Goal: Task Accomplishment & Management: Use online tool/utility

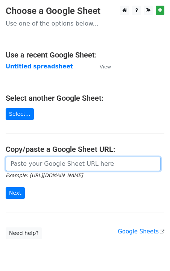
click at [21, 163] on input "url" at bounding box center [83, 164] width 155 height 14
paste input "https://docs.google.com/spreadsheets/d/17u5RpV07JvBmzgI9PMwkn5FaJvbQsjc0UqwspLN…"
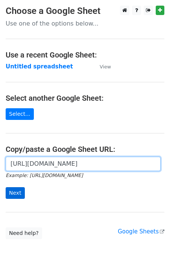
type input "https://docs.google.com/spreadsheets/d/17u5RpV07JvBmzgI9PMwkn5FaJvbQsjc0UqwspLN…"
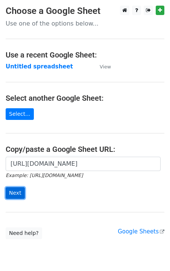
click at [9, 198] on input "Next" at bounding box center [15, 193] width 19 height 12
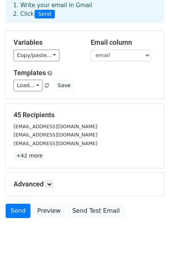
scroll to position [38, 0]
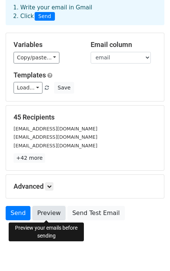
click at [47, 213] on link "Preview" at bounding box center [48, 213] width 33 height 14
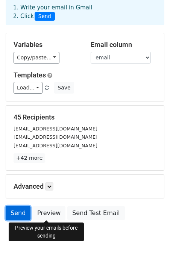
click at [19, 217] on link "Send" at bounding box center [18, 213] width 25 height 14
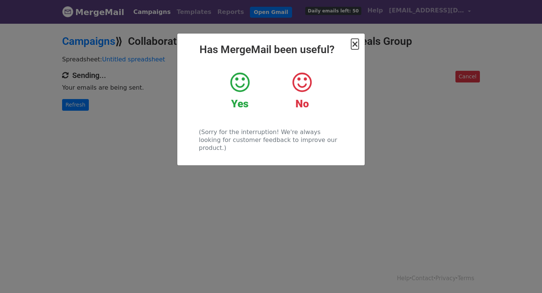
click at [354, 44] on span "×" at bounding box center [355, 44] width 8 height 11
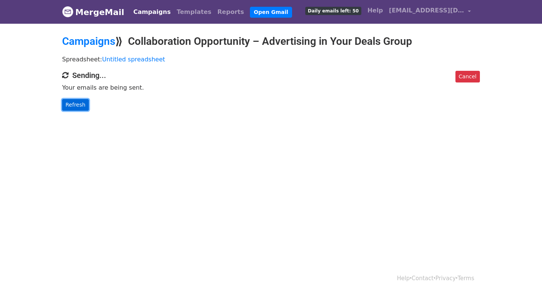
click at [75, 101] on link "Refresh" at bounding box center [75, 105] width 27 height 12
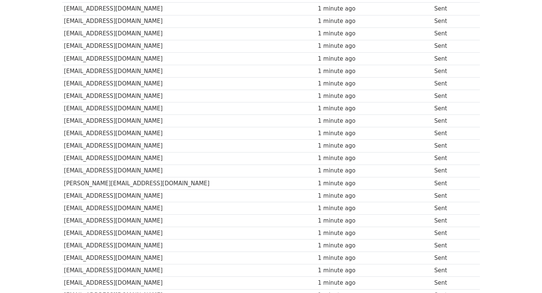
scroll to position [460, 0]
